Goal: Task Accomplishment & Management: Manage account settings

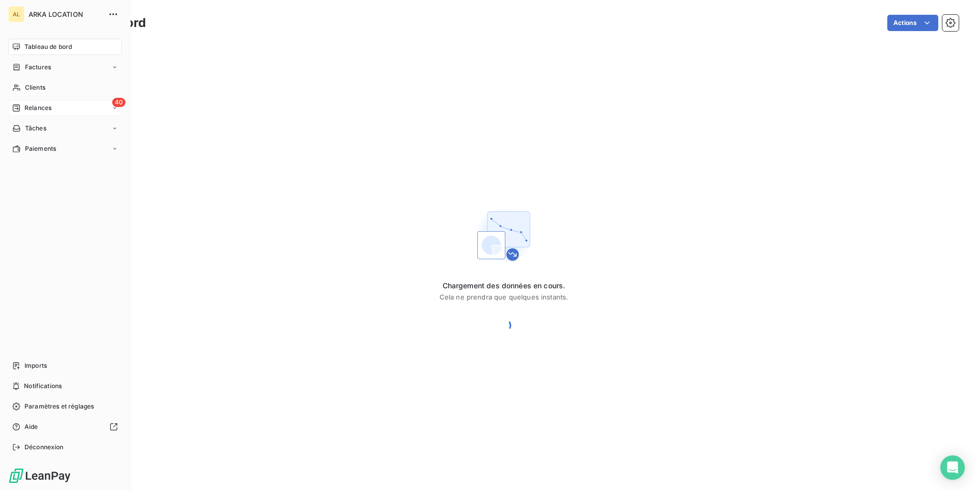
click at [50, 103] on span "Relances" at bounding box center [37, 107] width 27 height 9
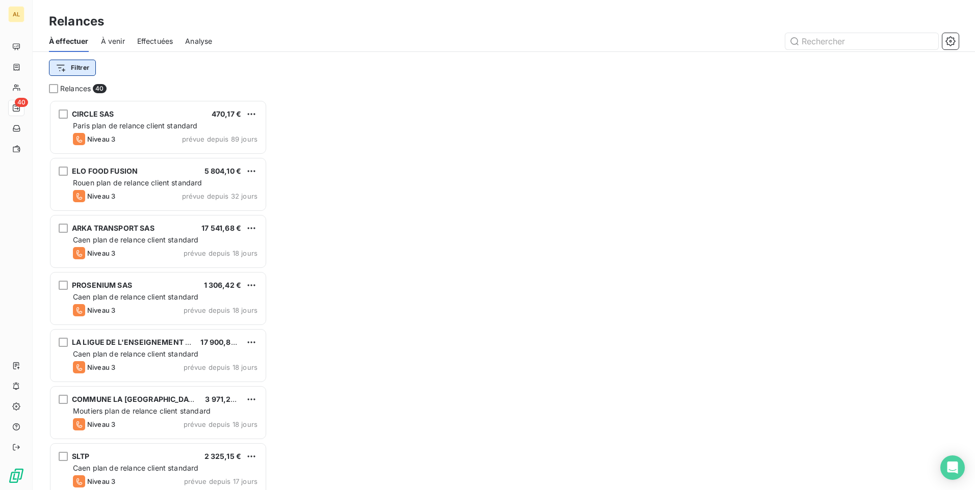
scroll to position [383, 211]
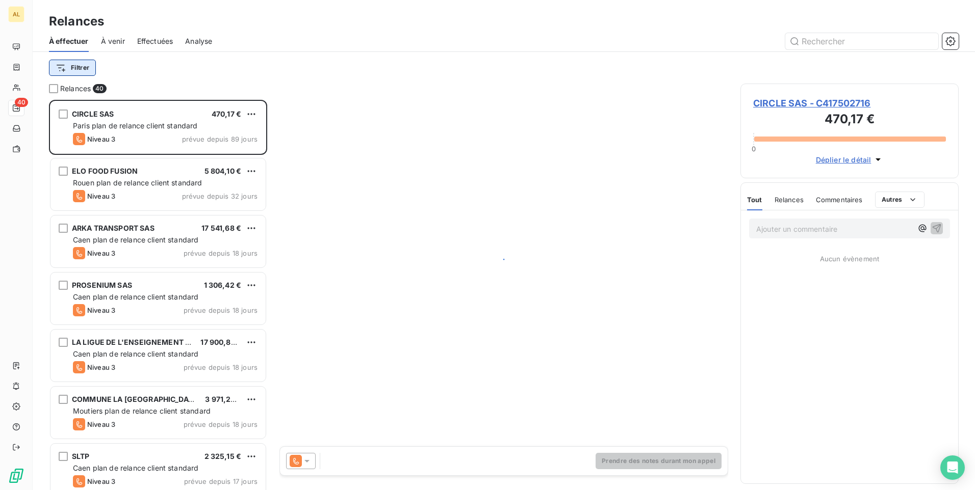
click at [87, 69] on html "AL 40 Relances À effectuer À venir Effectuées Analyse Filtrer Relances 40 CIRCL…" at bounding box center [487, 245] width 975 height 490
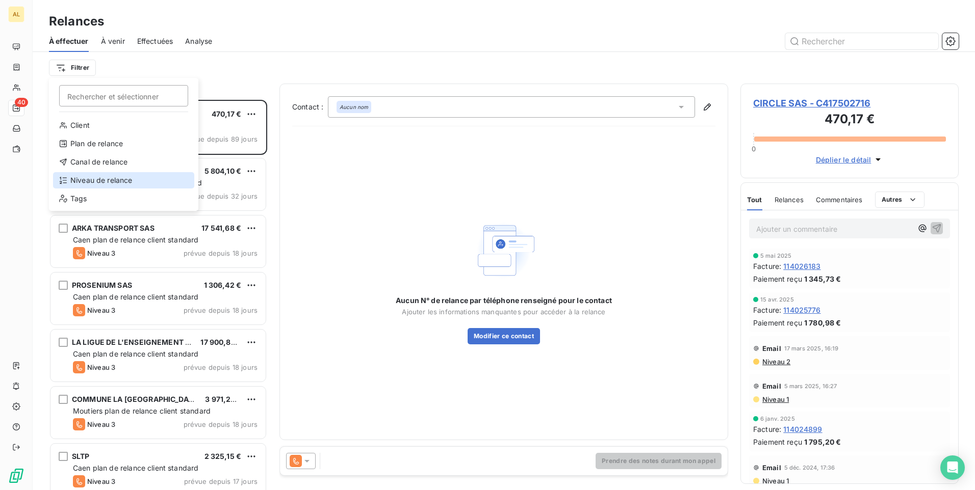
click at [123, 176] on div "Niveau de relance" at bounding box center [123, 180] width 141 height 16
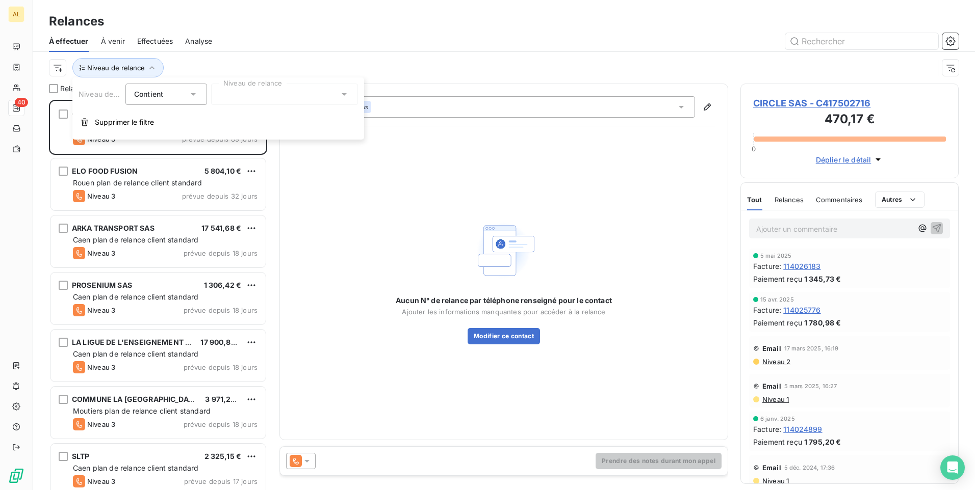
click at [271, 97] on div at bounding box center [284, 94] width 147 height 21
click at [268, 116] on span "Notification" at bounding box center [249, 116] width 39 height 10
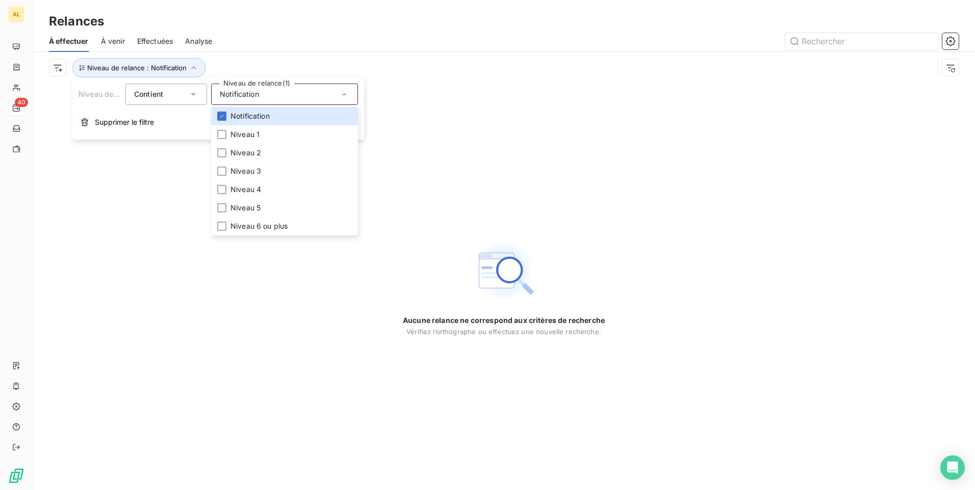
drag, startPoint x: 303, startPoint y: 38, endPoint x: 280, endPoint y: 92, distance: 58.7
click at [303, 37] on div at bounding box center [591, 41] width 734 height 16
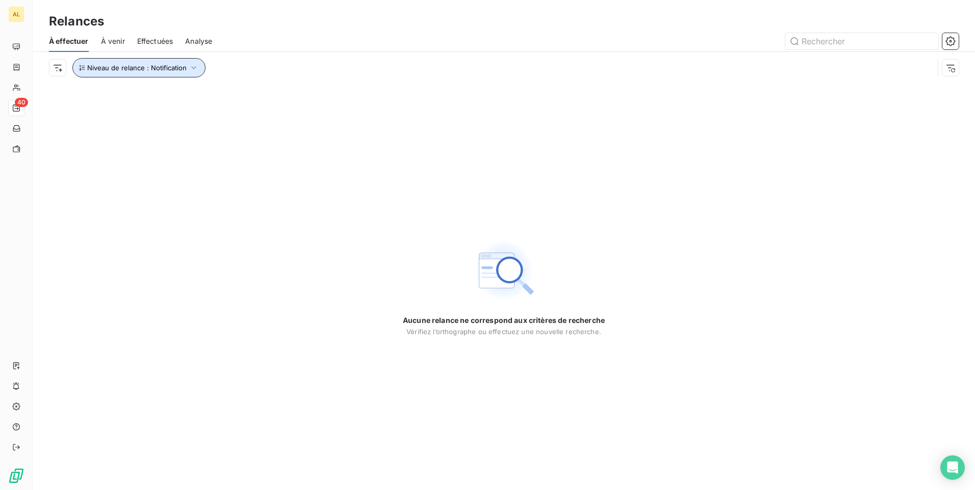
click at [190, 61] on button "Niveau de relance : Notification" at bounding box center [138, 67] width 133 height 19
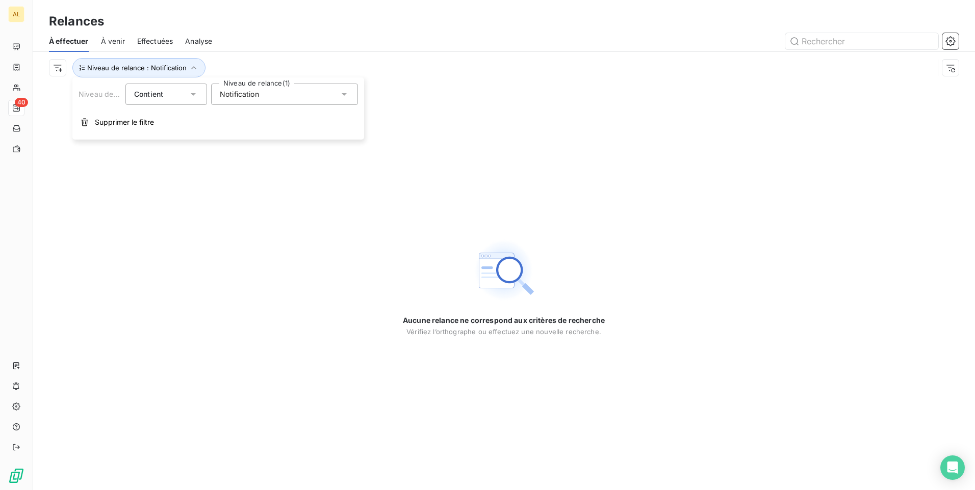
click at [231, 98] on span "Notification" at bounding box center [239, 94] width 39 height 10
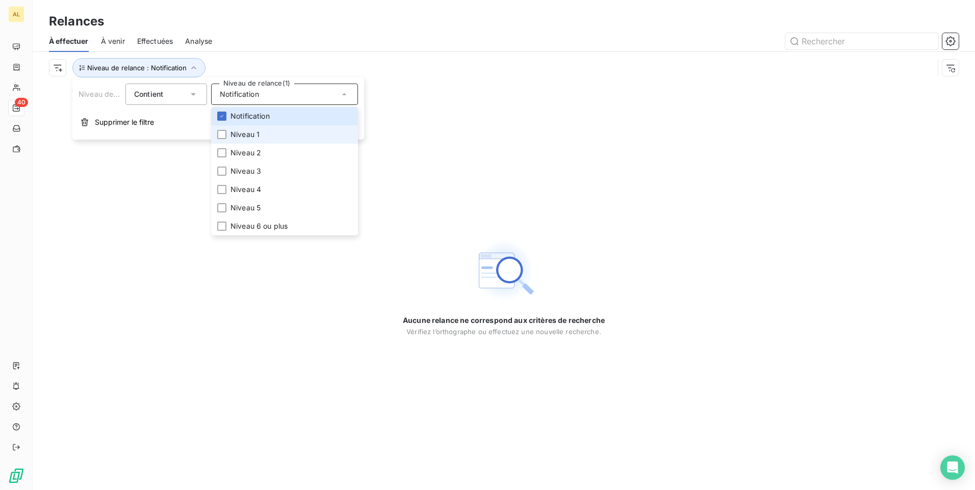
click at [241, 132] on span "Niveau 1" at bounding box center [244, 134] width 29 height 10
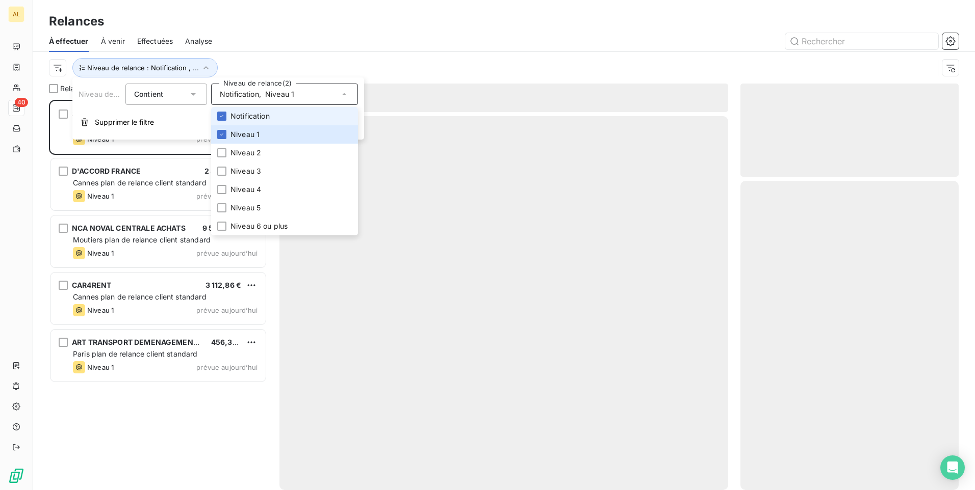
scroll to position [383, 211]
click at [240, 114] on span "Notification" at bounding box center [249, 116] width 39 height 10
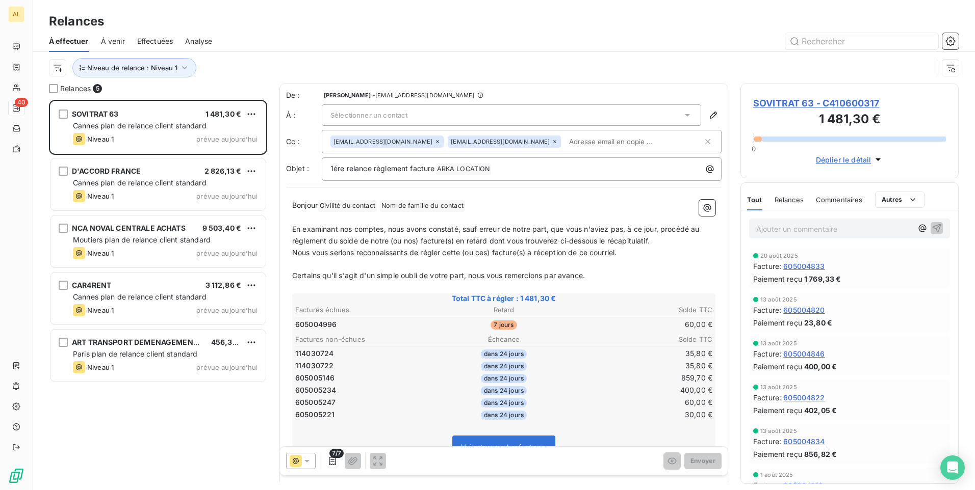
click at [251, 64] on div "Niveau de relance : Niveau 1" at bounding box center [491, 67] width 884 height 19
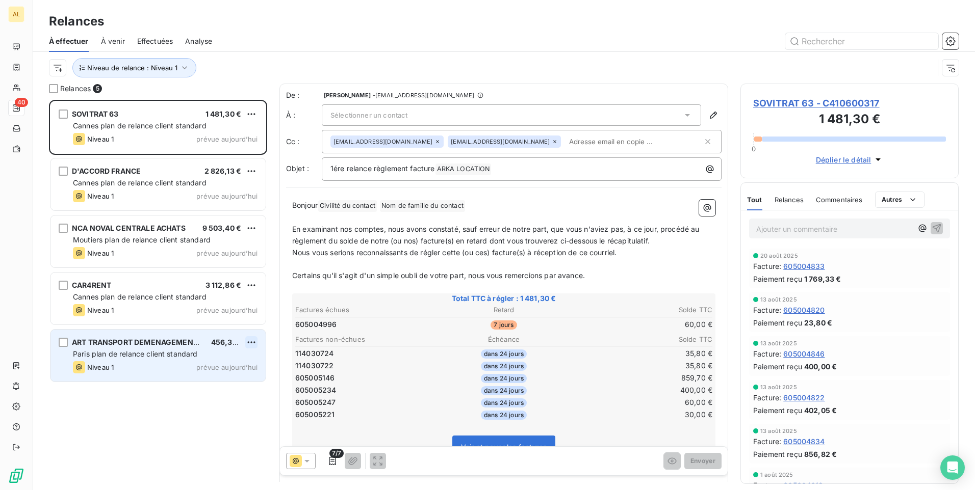
click at [255, 343] on html "AL 40 Relances À effectuer À venir Effectuées Analyse Niveau de relance : Nivea…" at bounding box center [487, 245] width 975 height 490
click at [227, 382] on div "Passer cette action" at bounding box center [207, 381] width 91 height 16
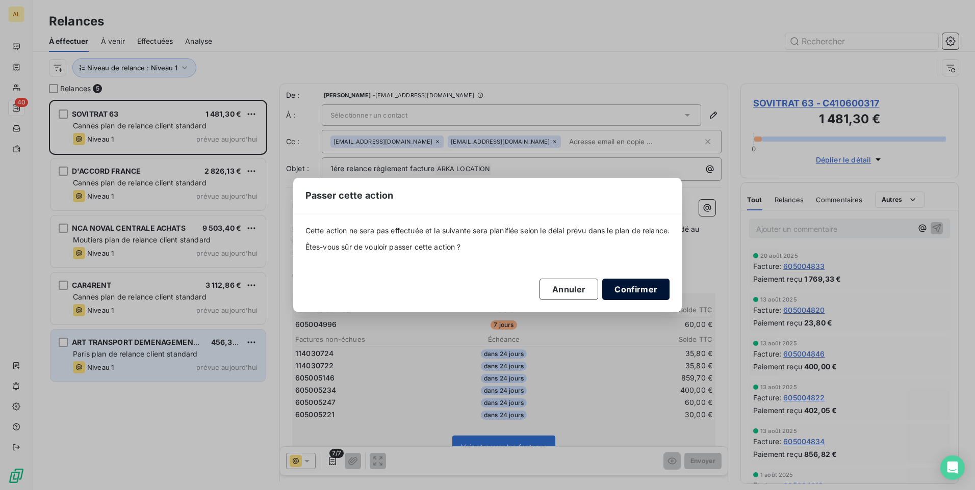
click at [638, 281] on button "Confirmer" at bounding box center [635, 289] width 67 height 21
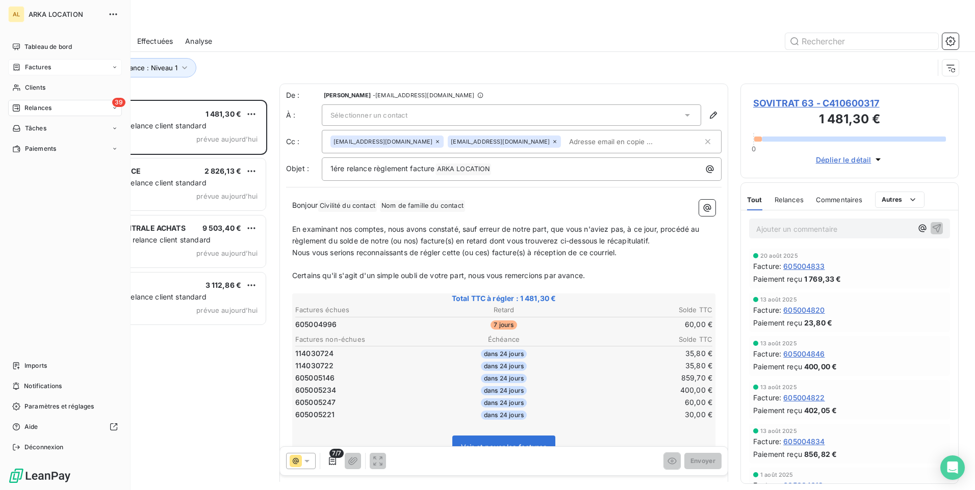
click at [28, 65] on span "Factures" at bounding box center [38, 67] width 26 height 9
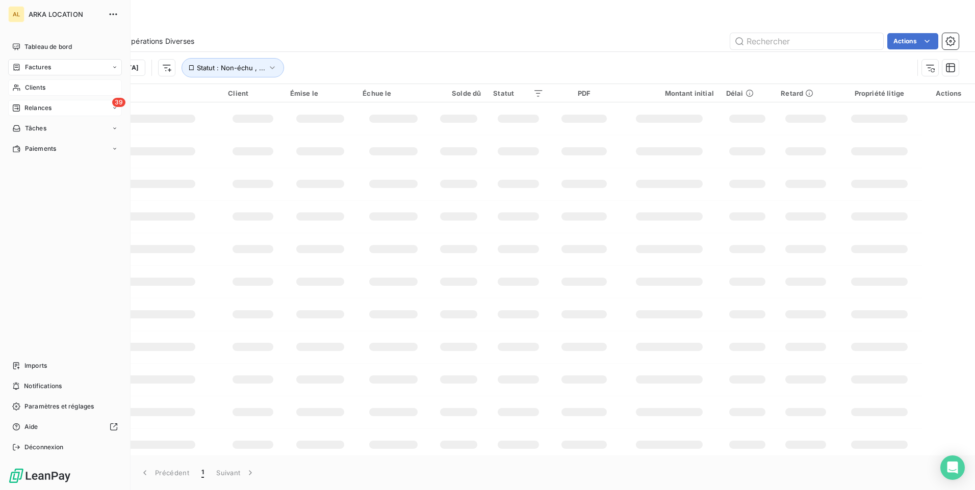
click at [33, 91] on span "Clients" at bounding box center [35, 87] width 20 height 9
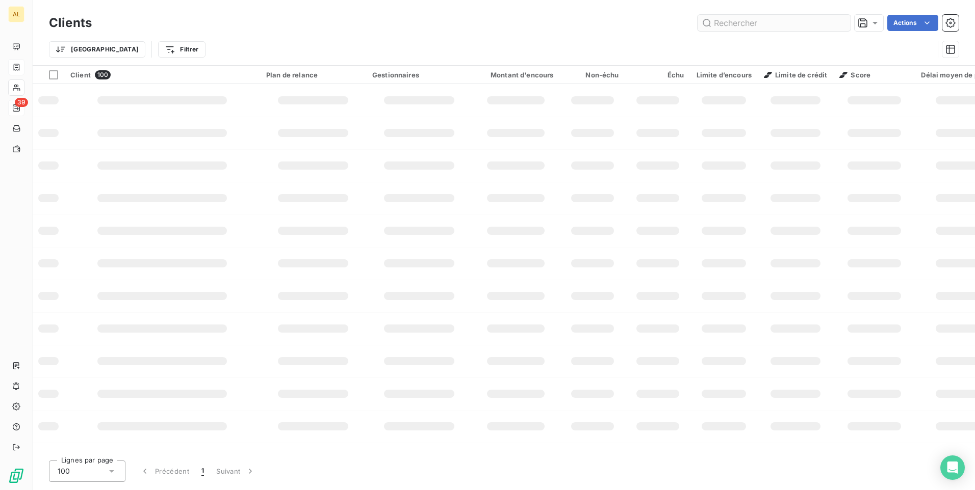
click at [725, 23] on input "text" at bounding box center [773, 23] width 153 height 16
type input "axi"
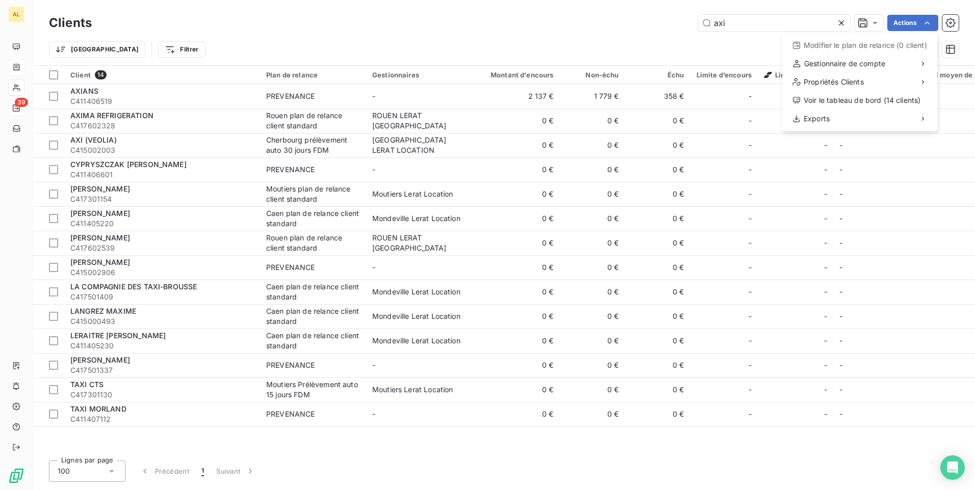
click at [307, 99] on html "AL 39 Clients axi Actions Modifier le plan de relance (0 client) Gestionnaire d…" at bounding box center [487, 245] width 975 height 490
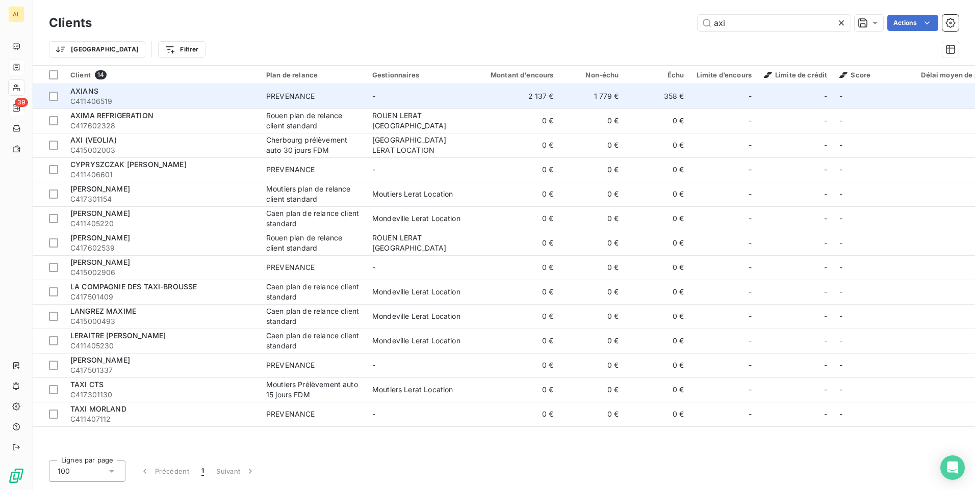
click at [305, 97] on div "PREVENANCE" at bounding box center [290, 96] width 49 height 10
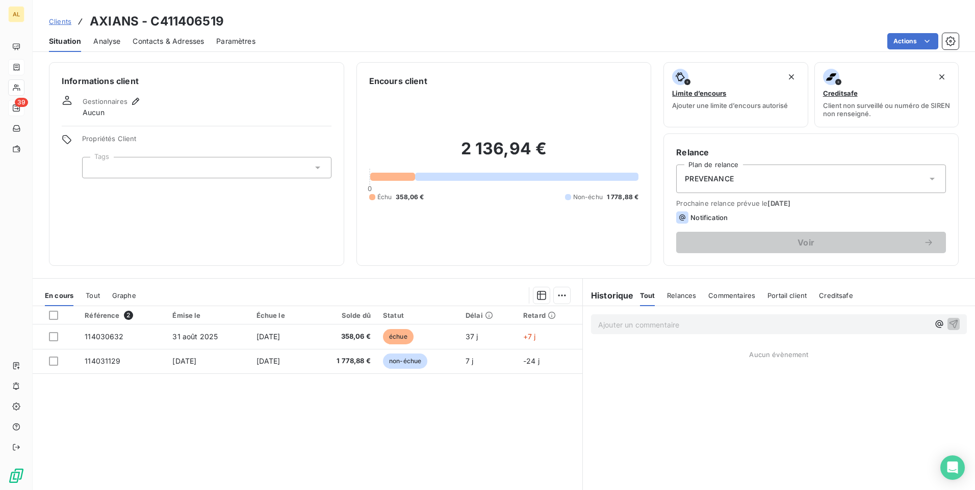
click at [700, 178] on span "PREVENANCE" at bounding box center [709, 179] width 49 height 10
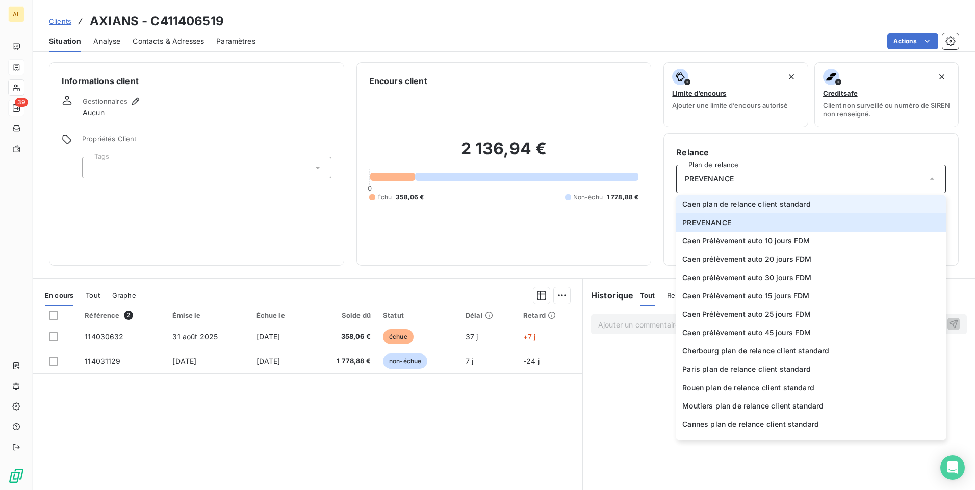
click at [696, 205] on span "Caen plan de relance client standard" at bounding box center [746, 204] width 128 height 10
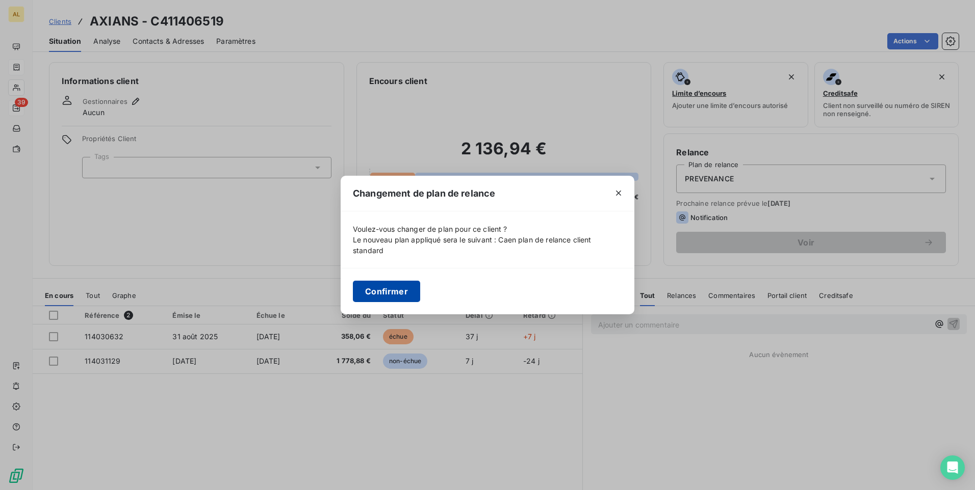
click at [374, 298] on button "Confirmer" at bounding box center [386, 291] width 67 height 21
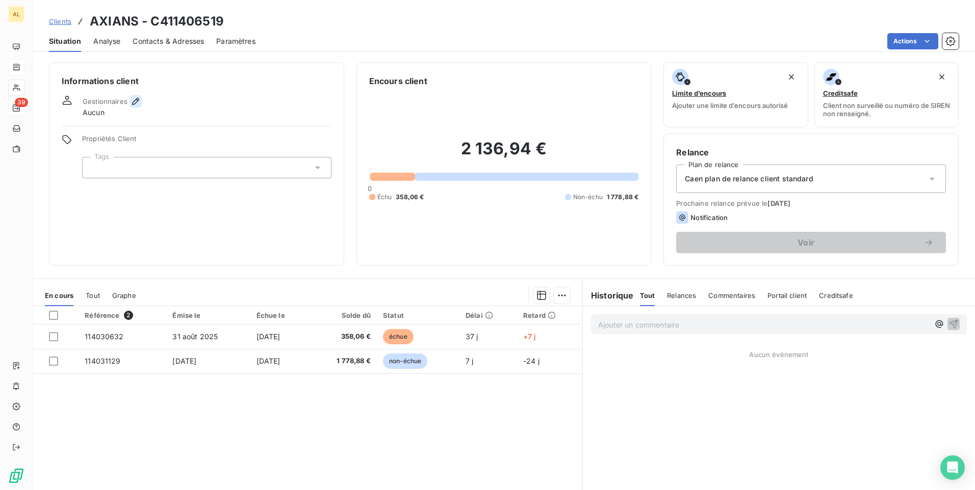
click at [137, 101] on icon "button" at bounding box center [135, 101] width 7 height 7
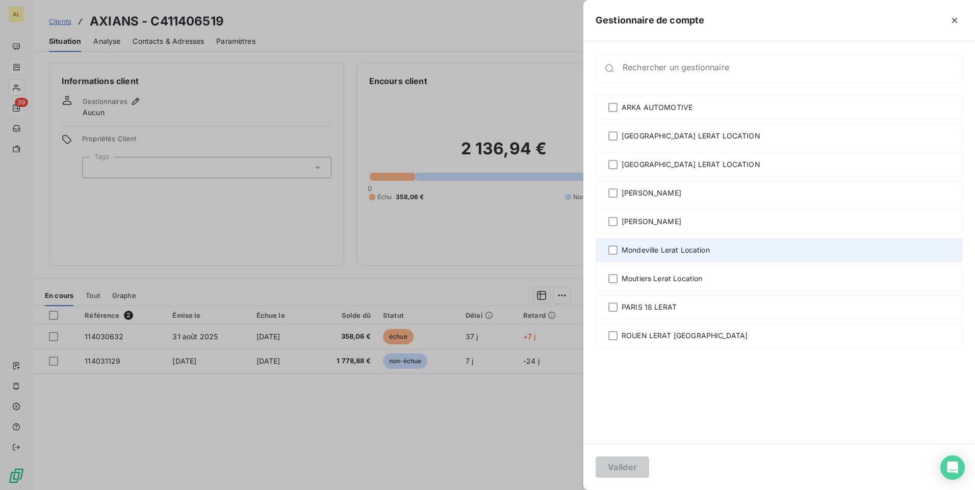
click at [652, 244] on div "Mondeville Lerat Location" at bounding box center [778, 250] width 367 height 24
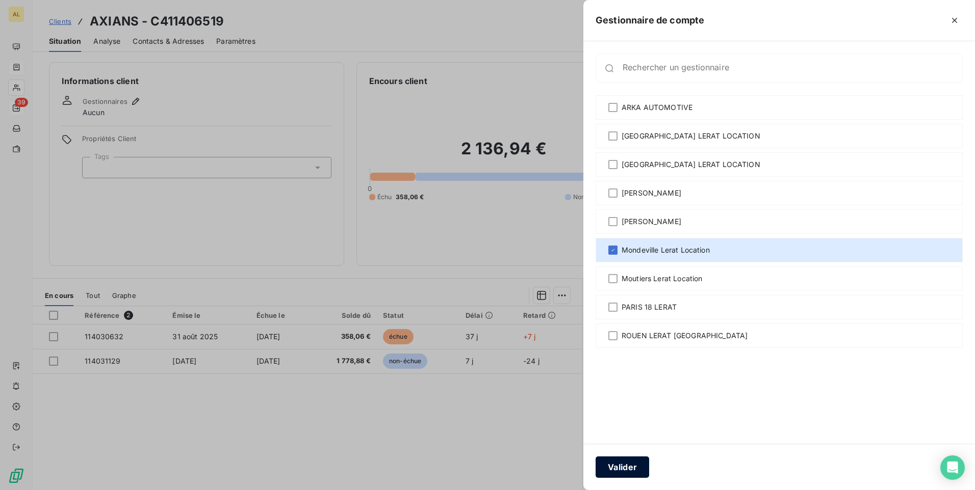
click at [624, 466] on button "Valider" at bounding box center [622, 467] width 54 height 21
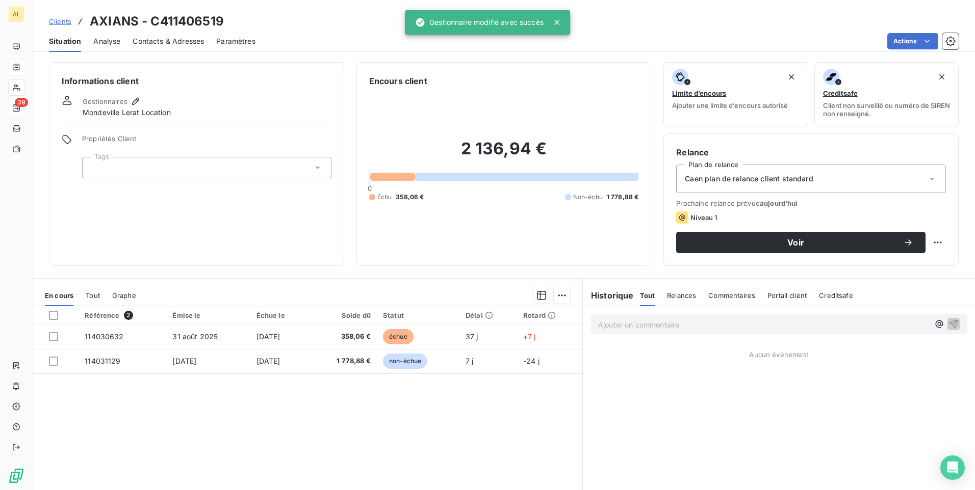
click at [159, 37] on span "Contacts & Adresses" at bounding box center [168, 41] width 71 height 10
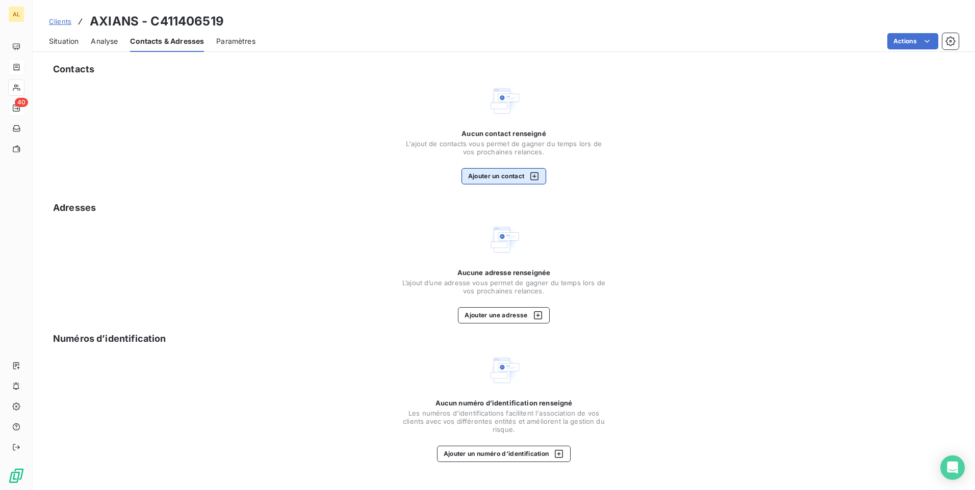
click at [495, 183] on button "Ajouter un contact" at bounding box center [503, 176] width 85 height 16
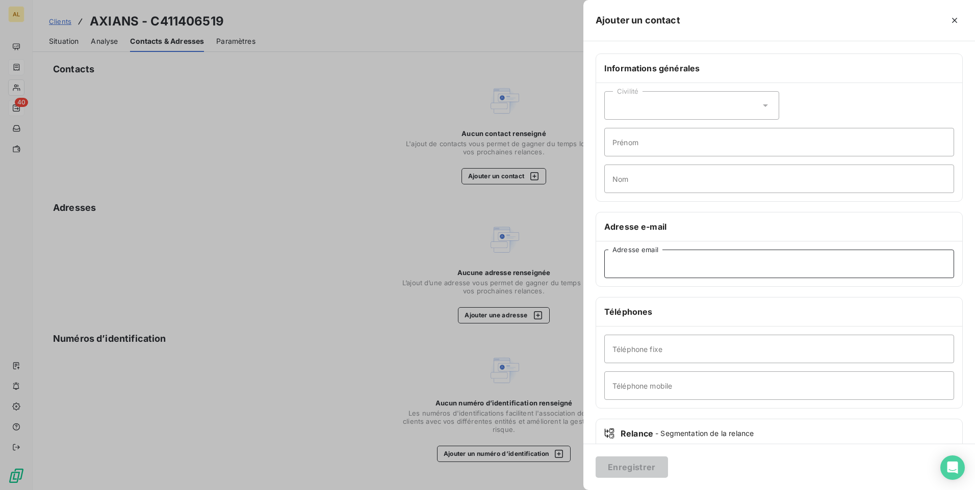
click at [641, 264] on input "Adresse email" at bounding box center [779, 264] width 350 height 29
paste input "[EMAIL_ADDRESS][DOMAIN_NAME]"
type input "[EMAIL_ADDRESS][DOMAIN_NAME]"
click at [631, 467] on button "Enregistrer" at bounding box center [631, 467] width 72 height 21
